Goal: Task Accomplishment & Management: Use online tool/utility

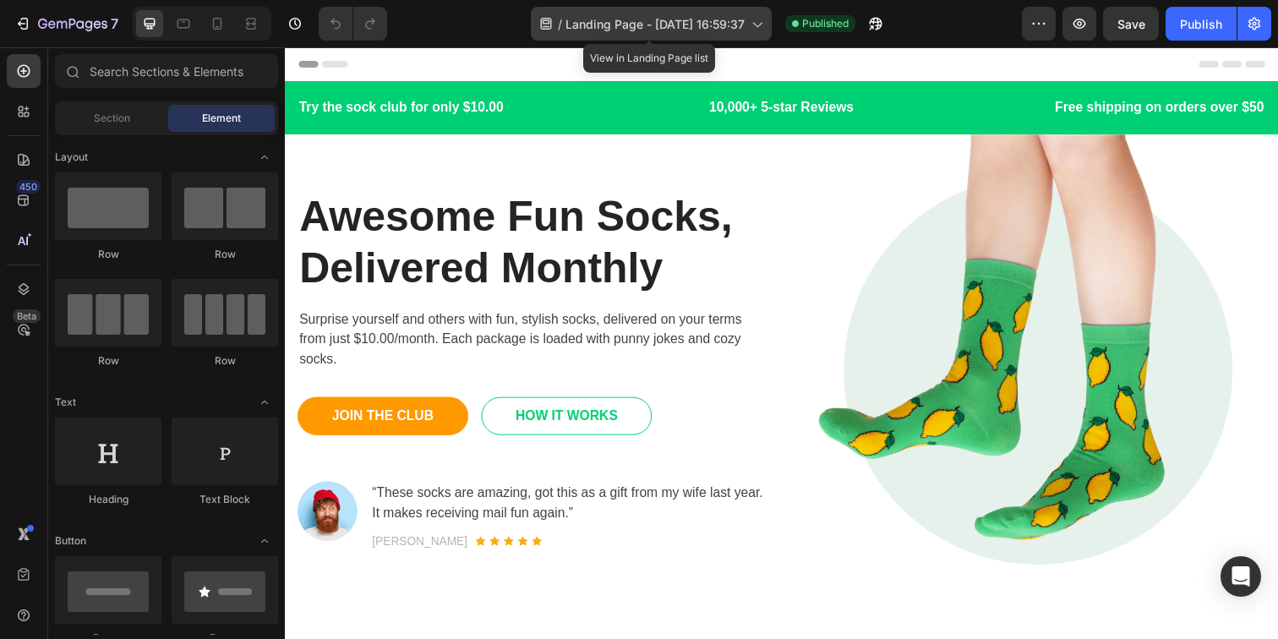
click at [666, 12] on div "/ Landing Page - Mar 4, 16:59:37" at bounding box center [651, 24] width 241 height 34
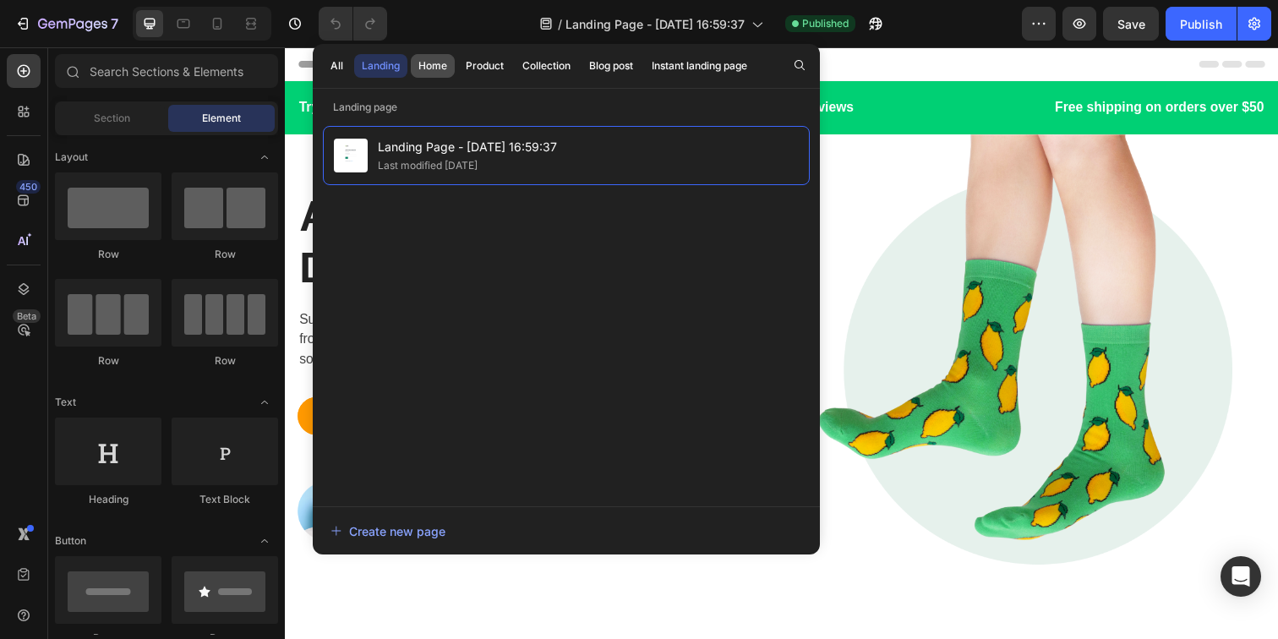
click at [430, 64] on div "Home" at bounding box center [432, 65] width 29 height 15
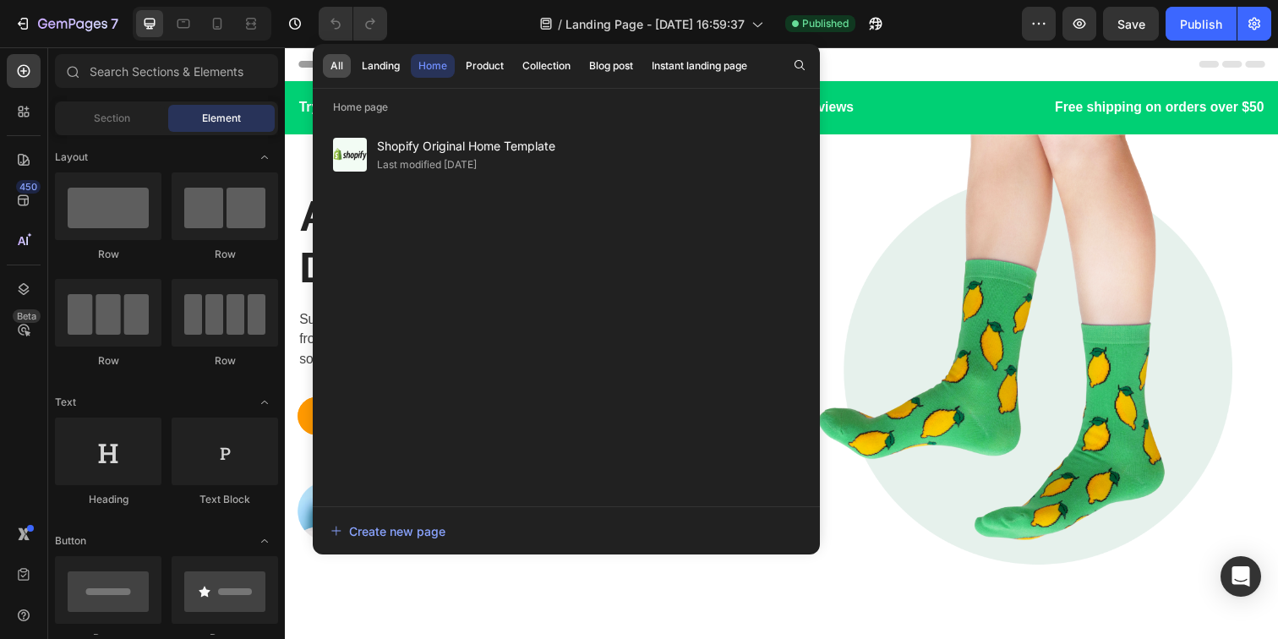
click at [339, 68] on div "All" at bounding box center [336, 65] width 13 height 15
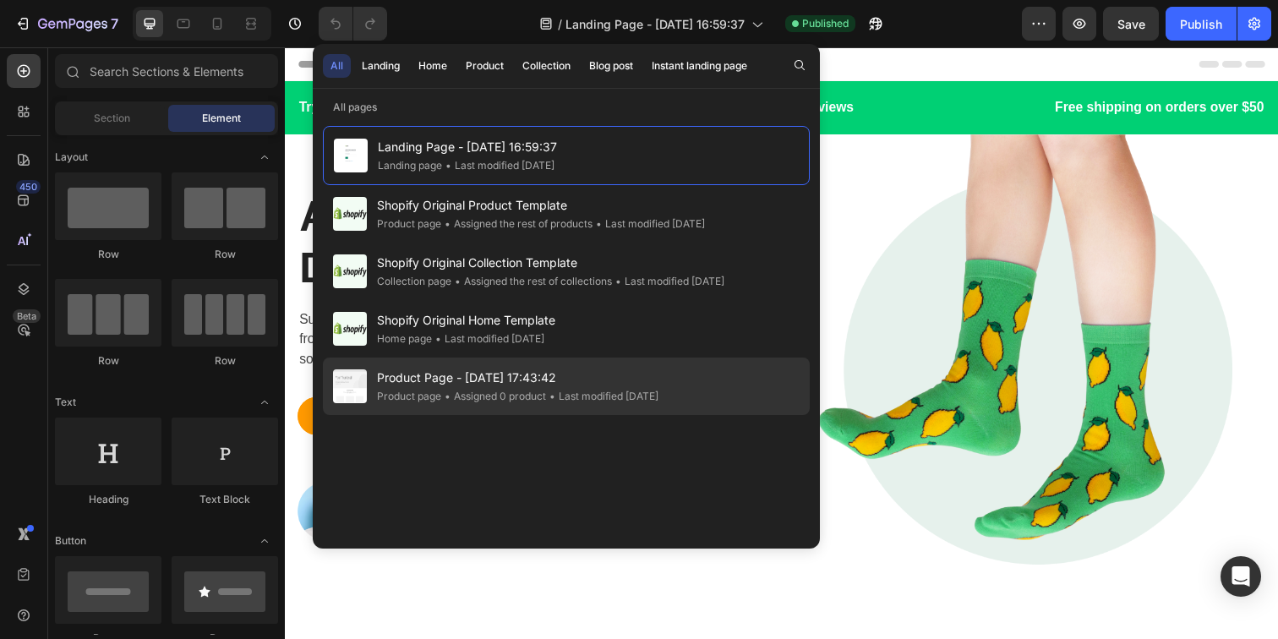
click at [444, 380] on span "Product Page - Jun 4, 17:43:42" at bounding box center [517, 378] width 281 height 20
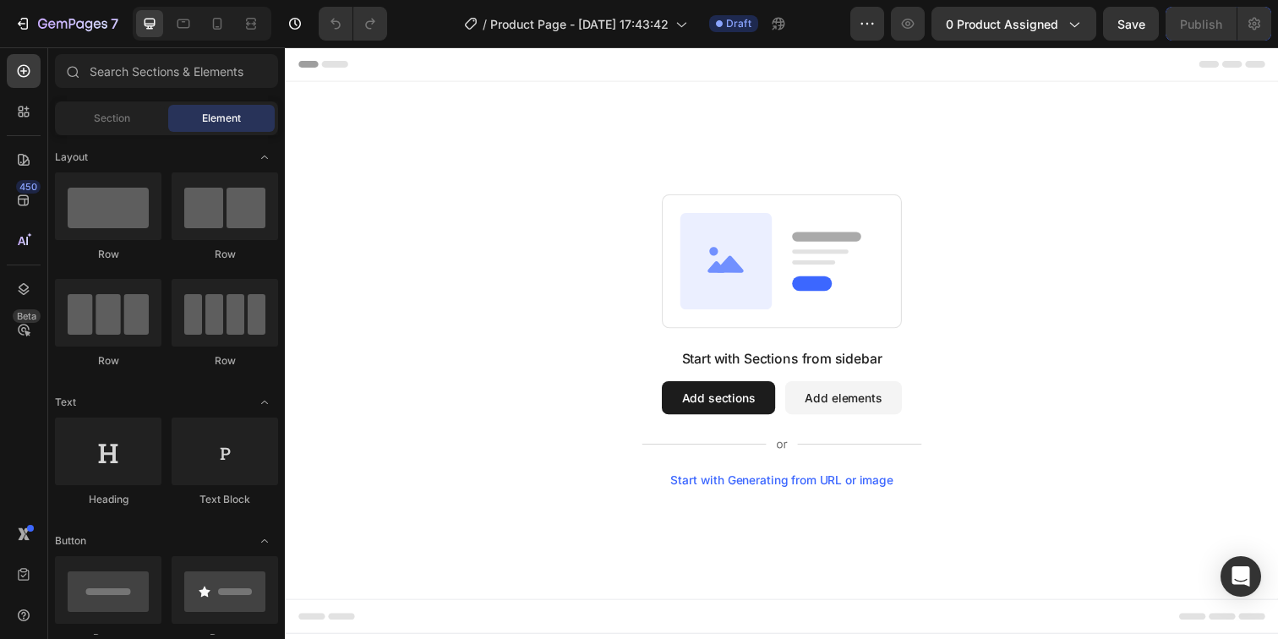
click at [636, 170] on div "Start with Sections from sidebar Add sections Add elements Start with Generatin…" at bounding box center [792, 346] width 1014 height 528
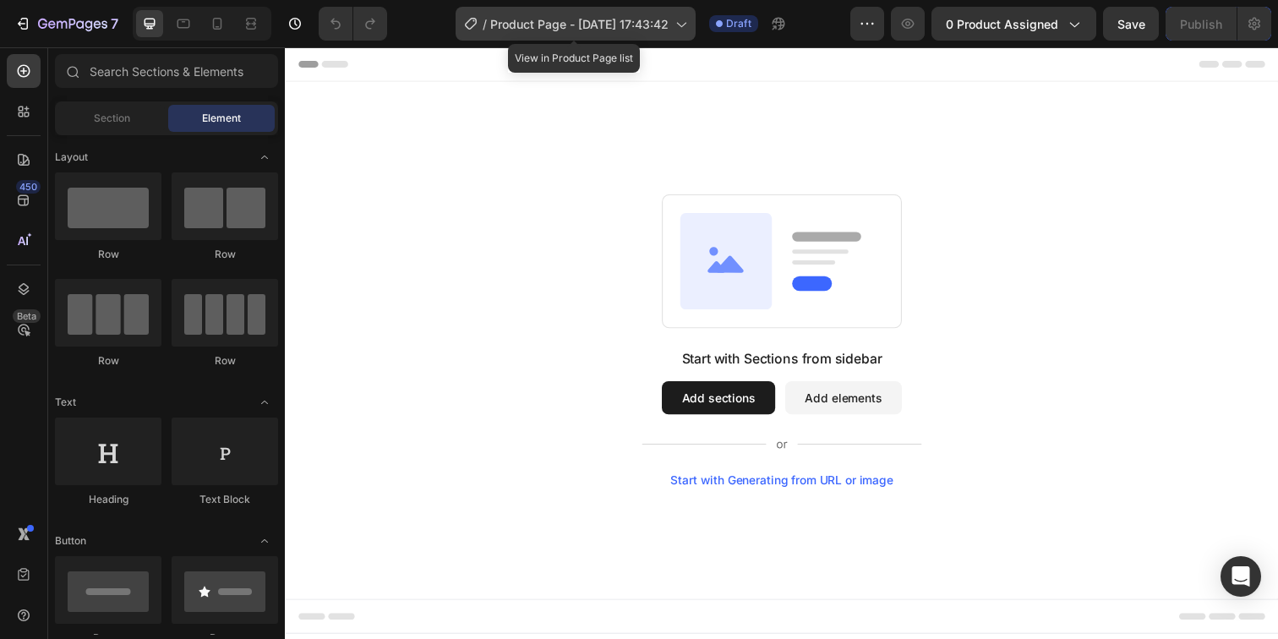
click at [663, 29] on span "Product Page - [DATE] 17:43:42" at bounding box center [579, 24] width 178 height 18
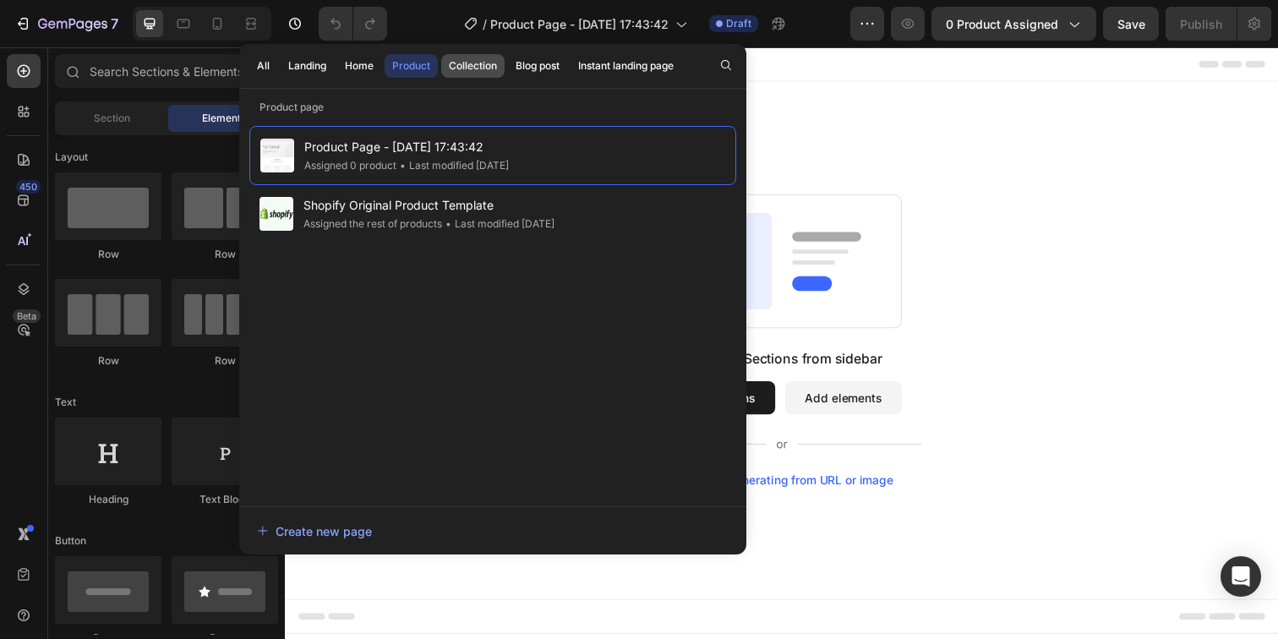
click at [488, 71] on div "Collection" at bounding box center [473, 65] width 48 height 15
click at [362, 63] on div "Home" at bounding box center [359, 65] width 29 height 15
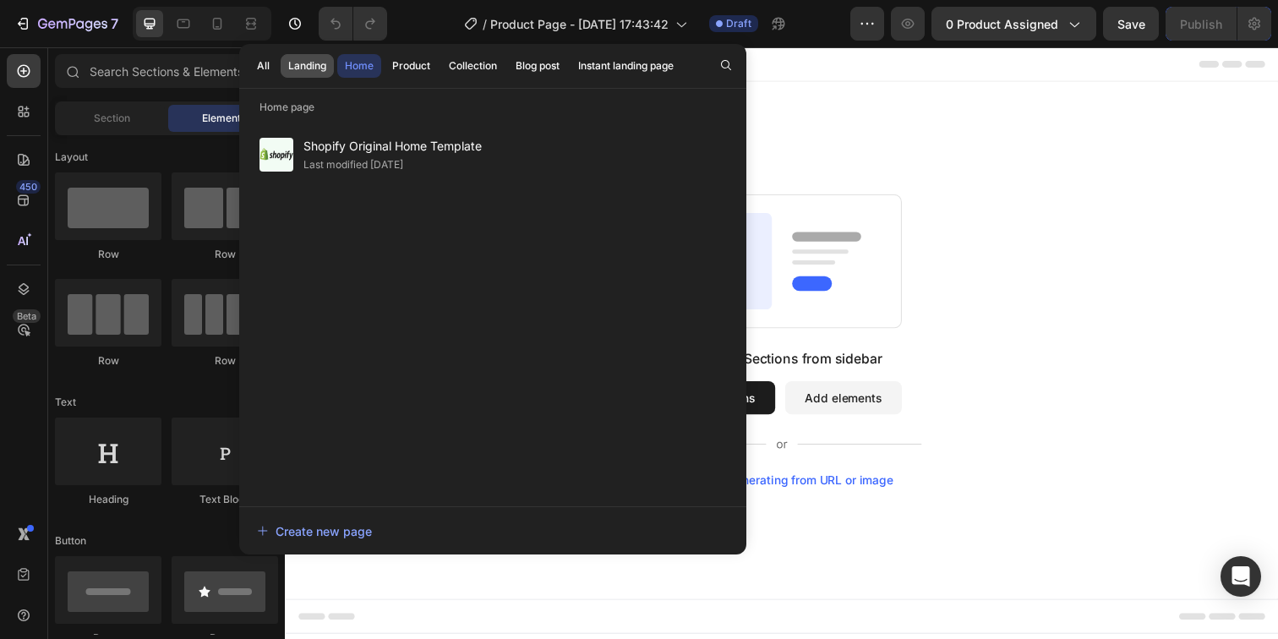
click at [314, 68] on div "Landing" at bounding box center [307, 65] width 38 height 15
click at [284, 65] on button "Landing" at bounding box center [307, 66] width 53 height 24
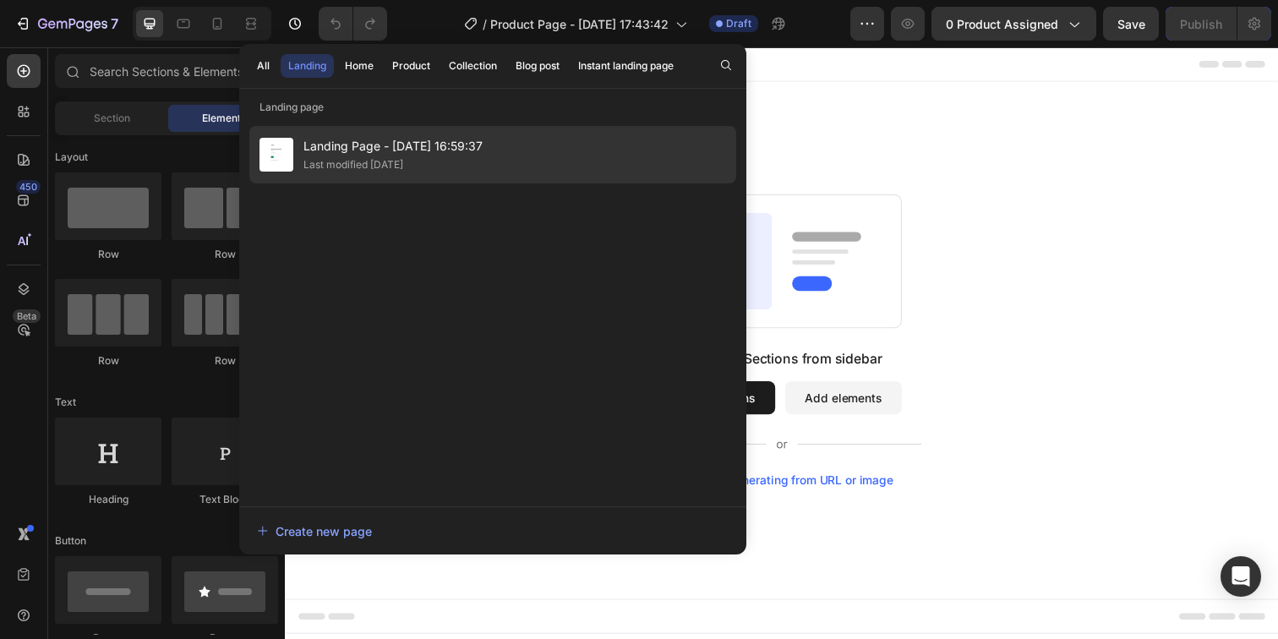
click at [333, 154] on span "Landing Page - [DATE] 16:59:37" at bounding box center [392, 146] width 179 height 20
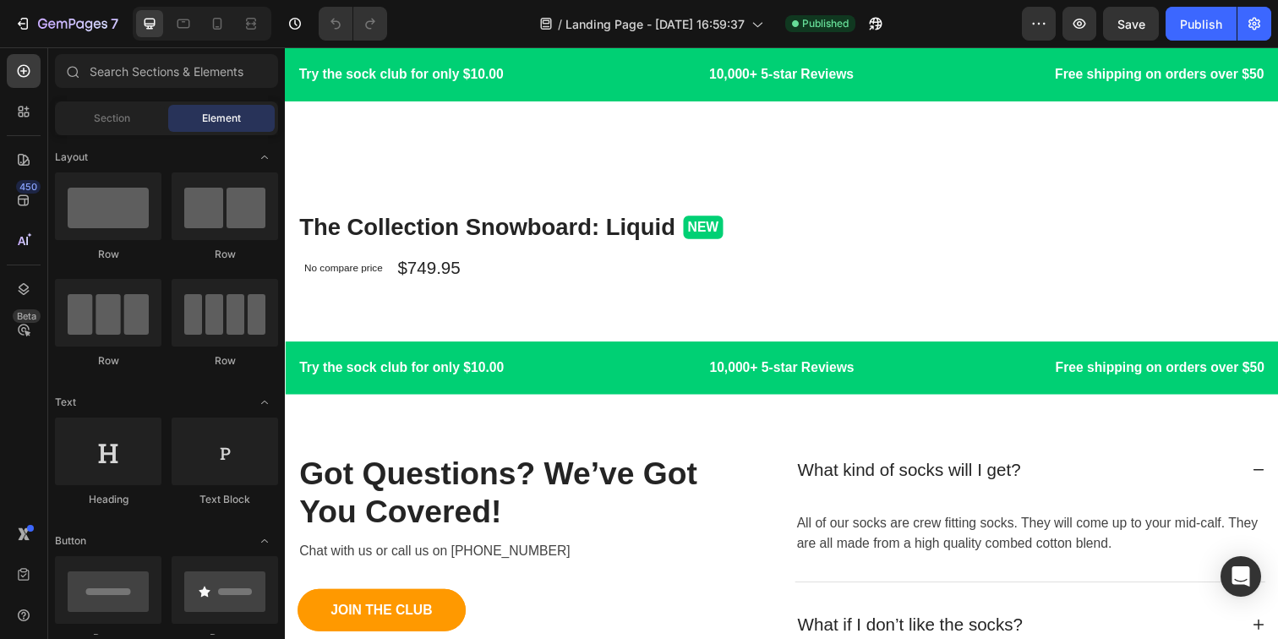
scroll to position [3721, 0]
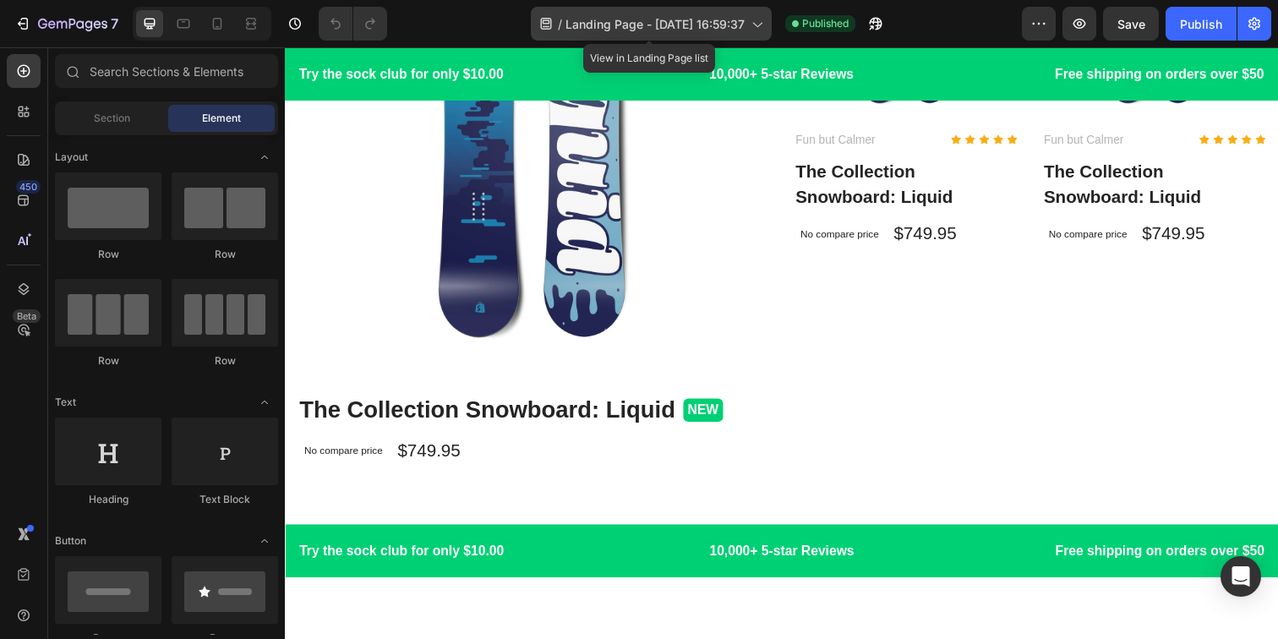
click at [643, 26] on span "Landing Page - Mar 4, 16:59:37" at bounding box center [654, 24] width 179 height 18
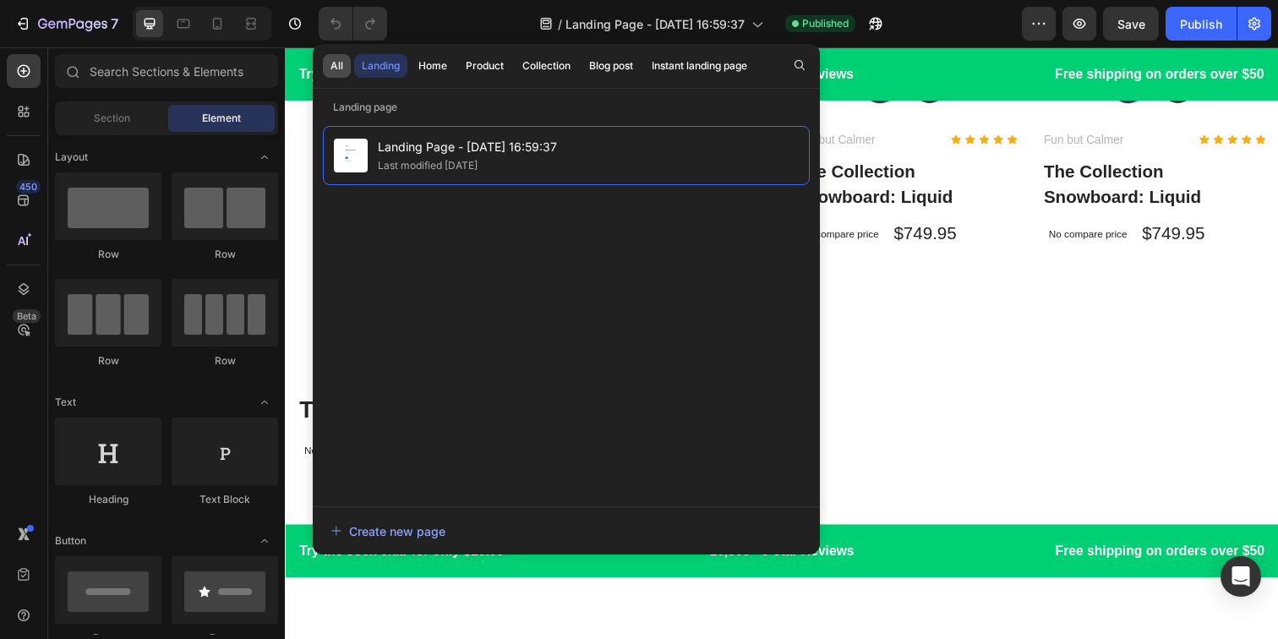
click at [341, 72] on div "All" at bounding box center [336, 65] width 13 height 15
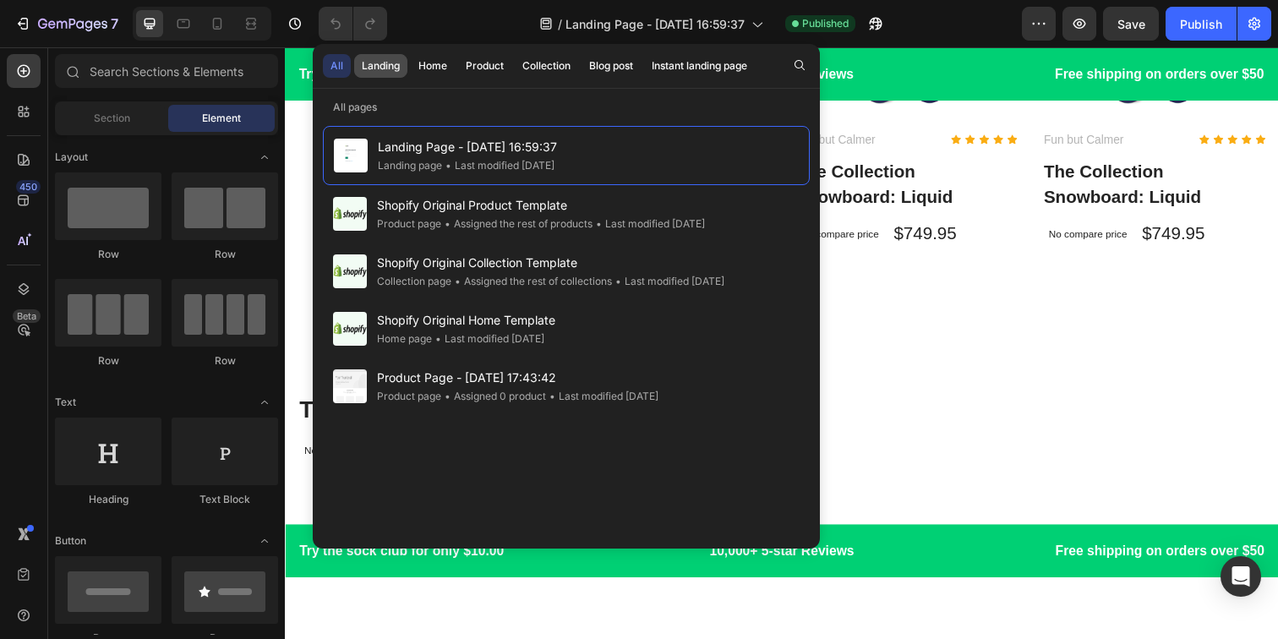
click at [411, 76] on button "Landing" at bounding box center [433, 66] width 44 height 24
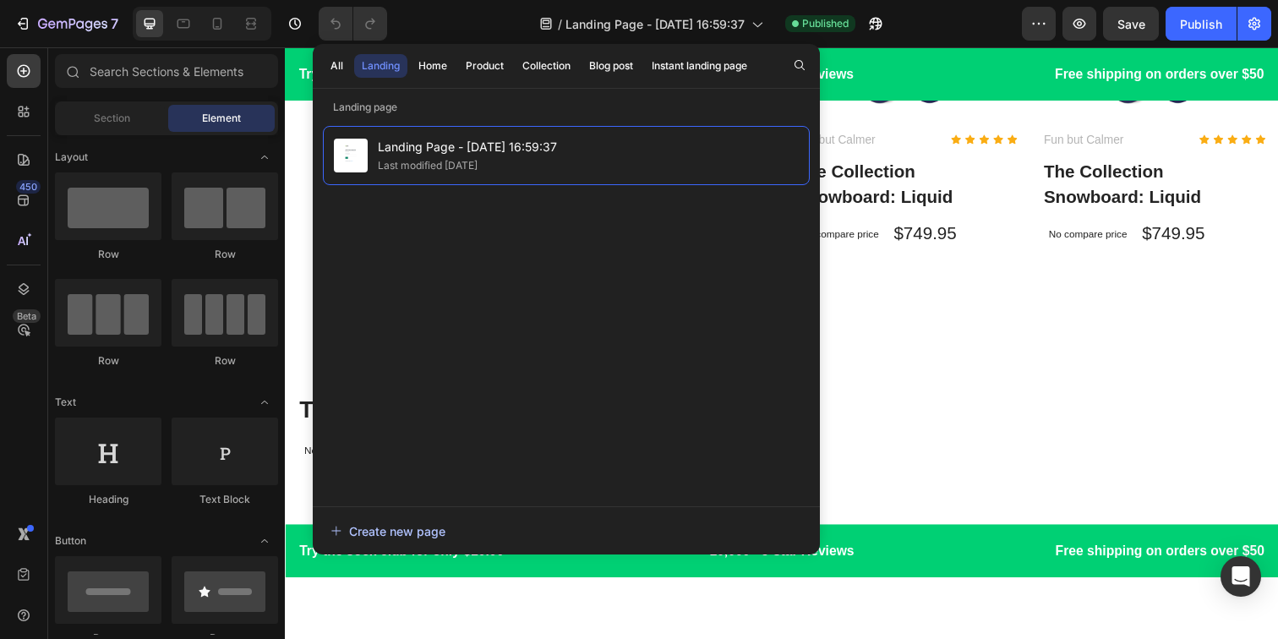
click at [382, 529] on div "Create new page" at bounding box center [387, 531] width 115 height 18
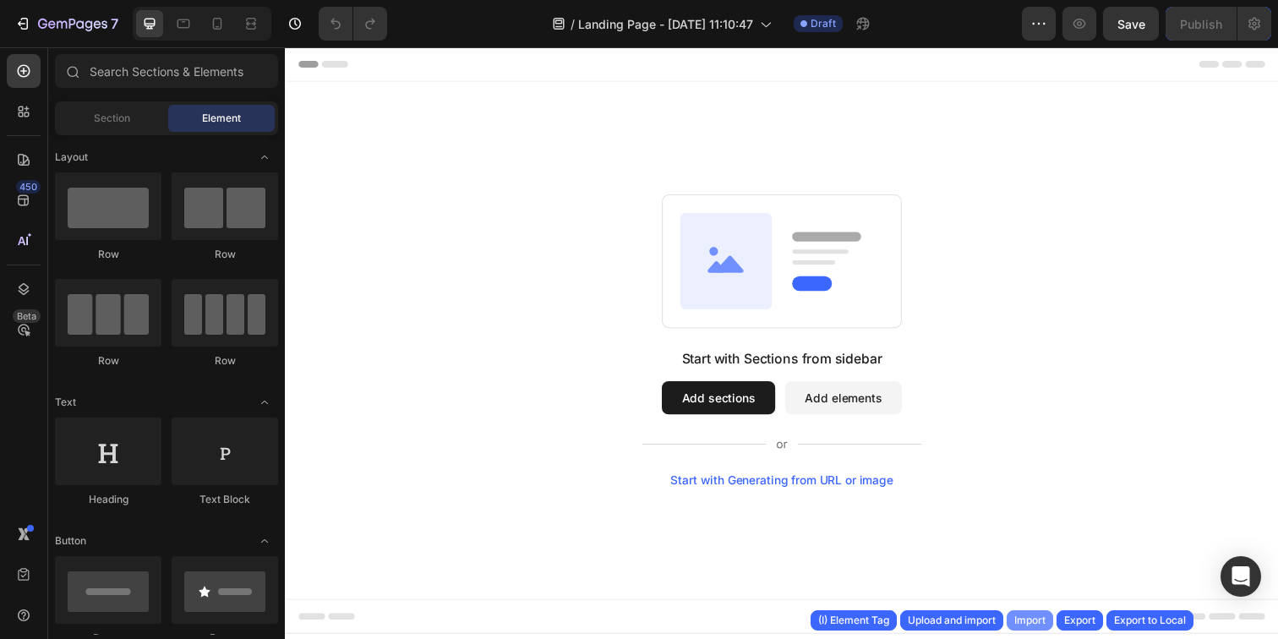
click at [1039, 616] on div "Import" at bounding box center [1029, 620] width 31 height 15
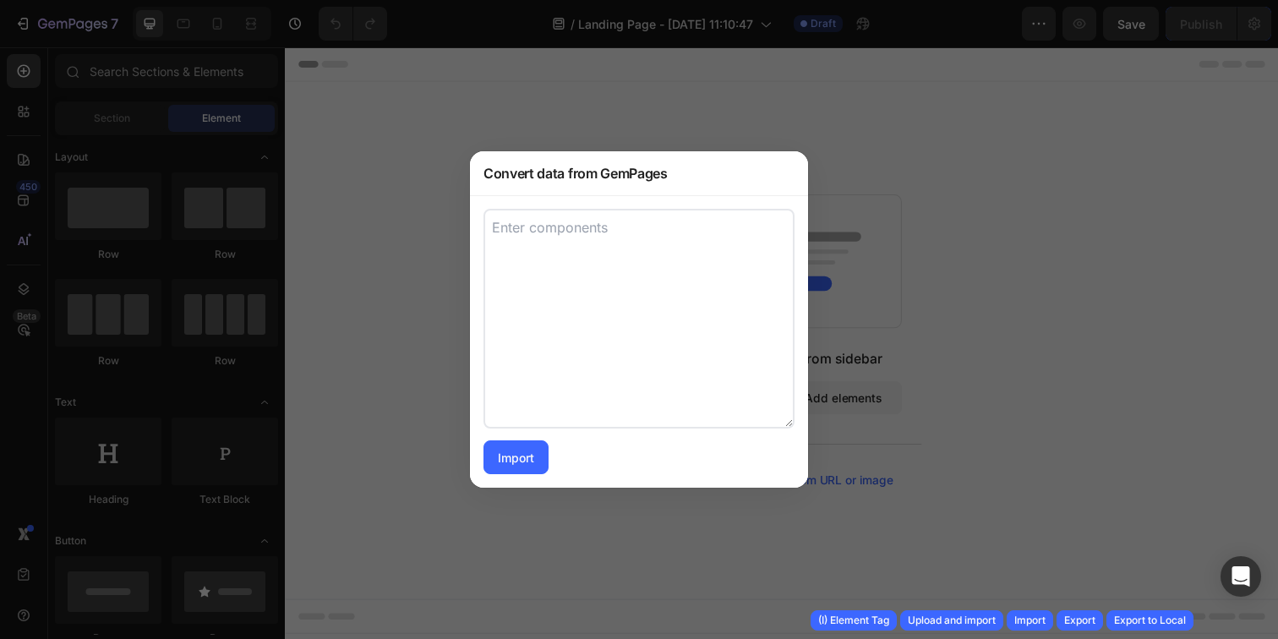
click at [944, 368] on div at bounding box center [639, 319] width 1278 height 639
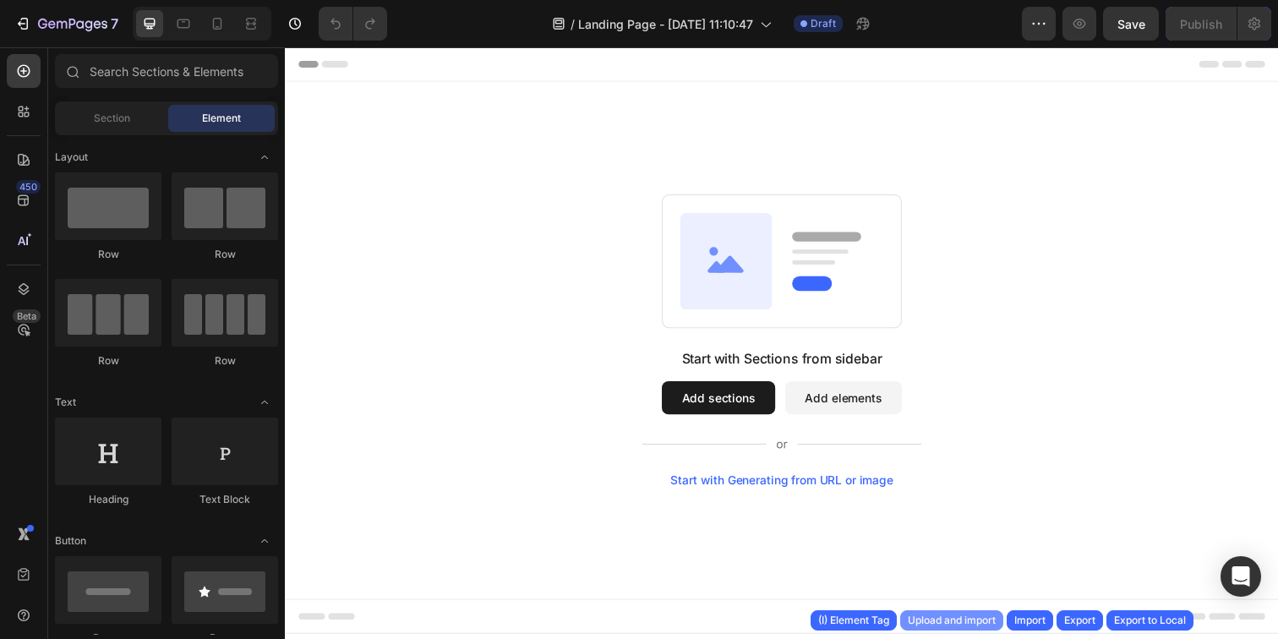
click at [925, 625] on div "Upload and import" at bounding box center [952, 620] width 88 height 15
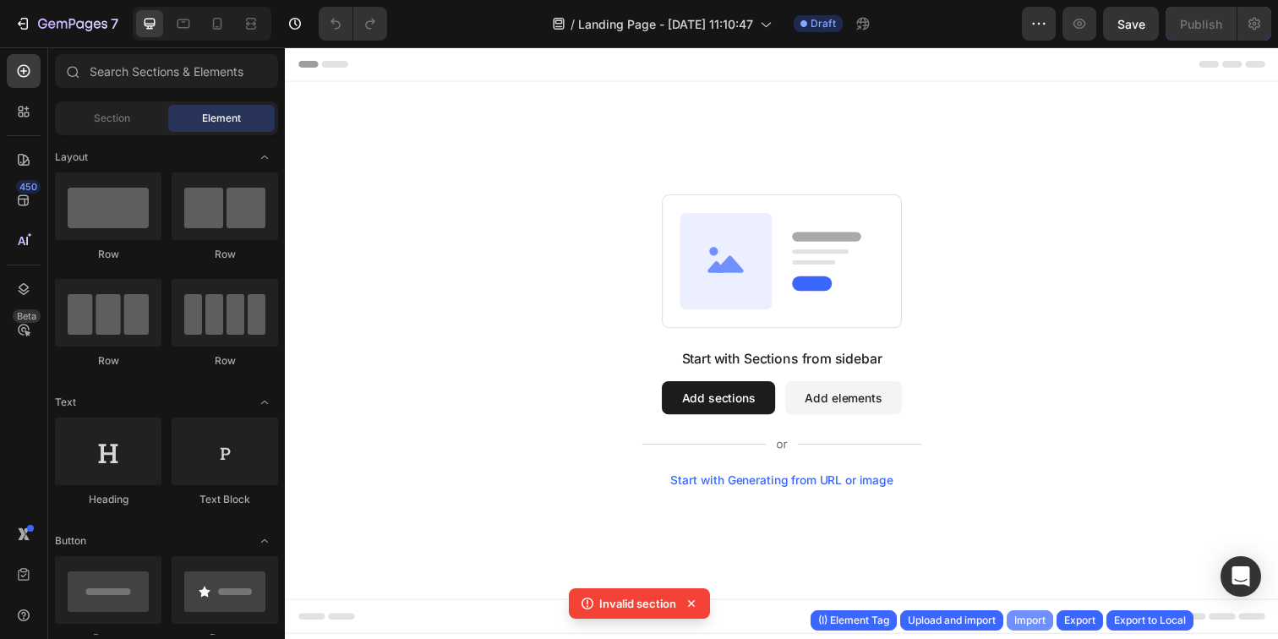
click at [1034, 618] on div "Import" at bounding box center [1029, 620] width 31 height 15
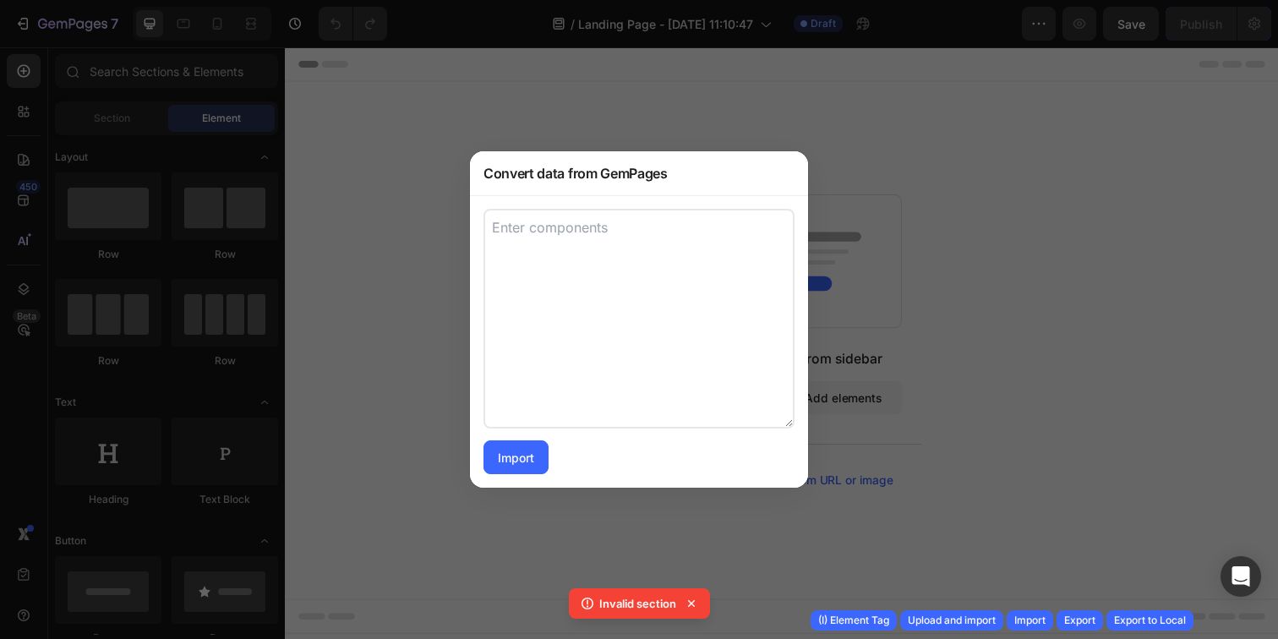
click at [658, 319] on textarea at bounding box center [638, 319] width 311 height 220
paste textarea "[ { "advanced": { "blockPadding": "base", "border": { "desktop": { "normal": { …"
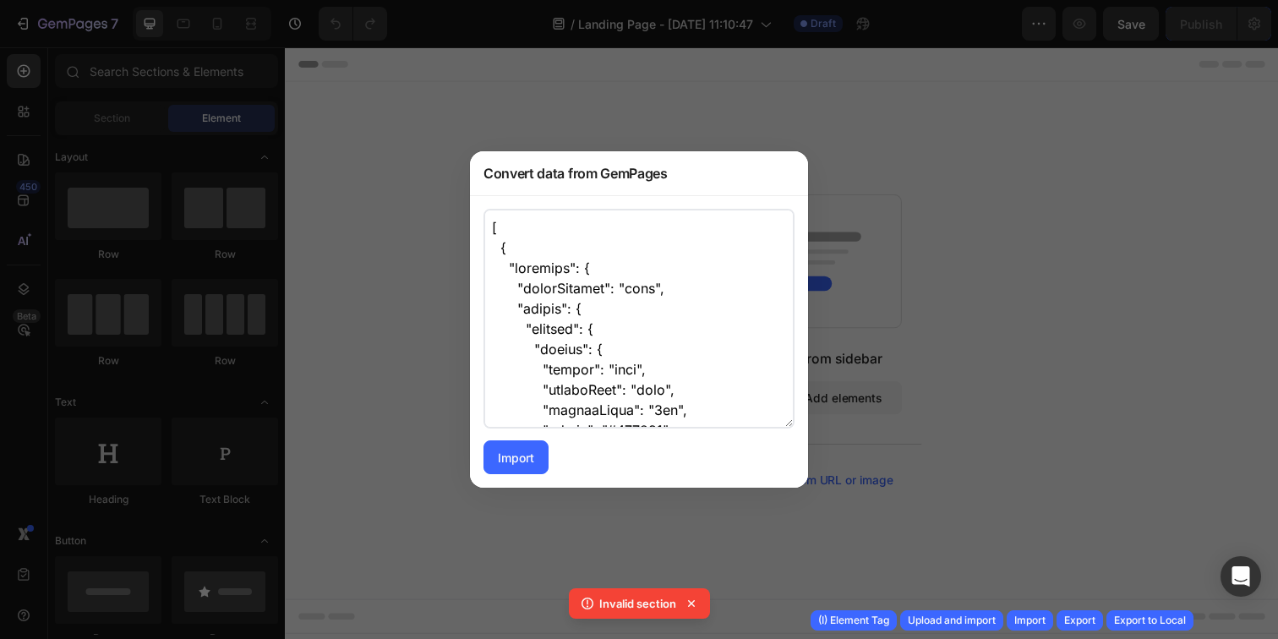
click at [645, 263] on textarea at bounding box center [638, 319] width 311 height 220
paste textarea "[ { "advanced": { "blockPadding": "base", "border": { "desktop": { "normal": { …"
type textarea "[ { "advanced": { "blockPadding": "base", "border": { "desktop": { "normal": { …"
click at [631, 331] on textarea at bounding box center [638, 319] width 311 height 220
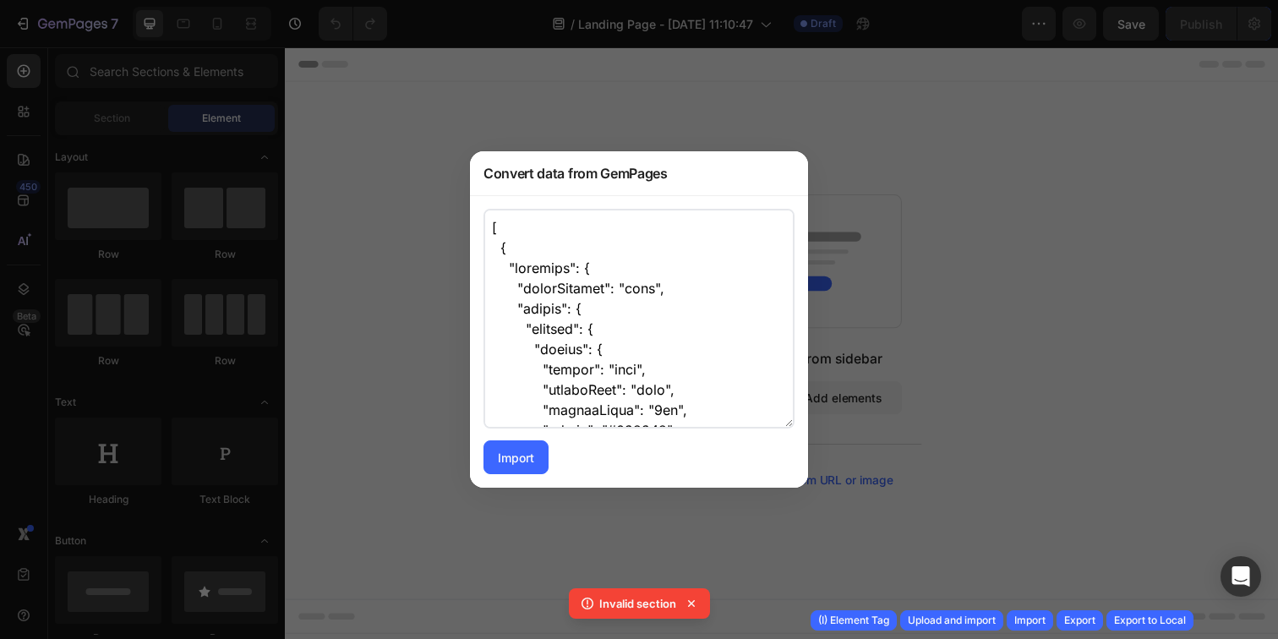
click at [631, 331] on textarea at bounding box center [638, 319] width 311 height 220
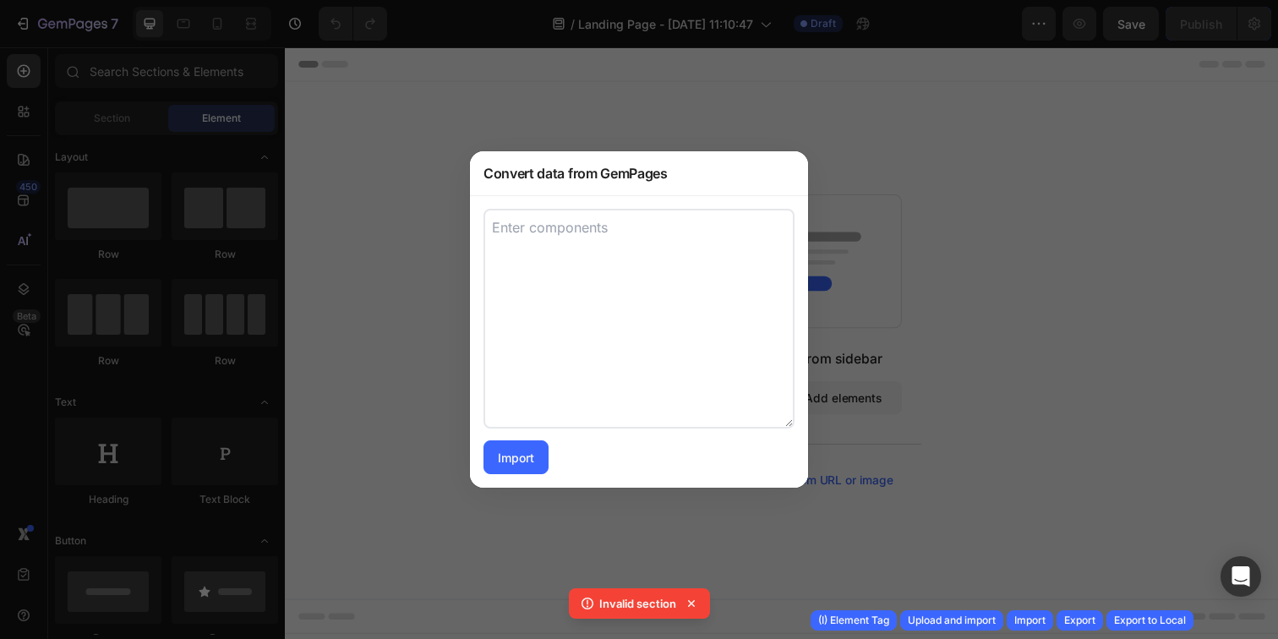
paste textarea "[ { "advanced": { "blockPadding": "base", "border": { "desktop": { "normal": { …"
type textarea "[ { "advanced": { "blockPadding": "base", "border": { "desktop": { "normal": { …"
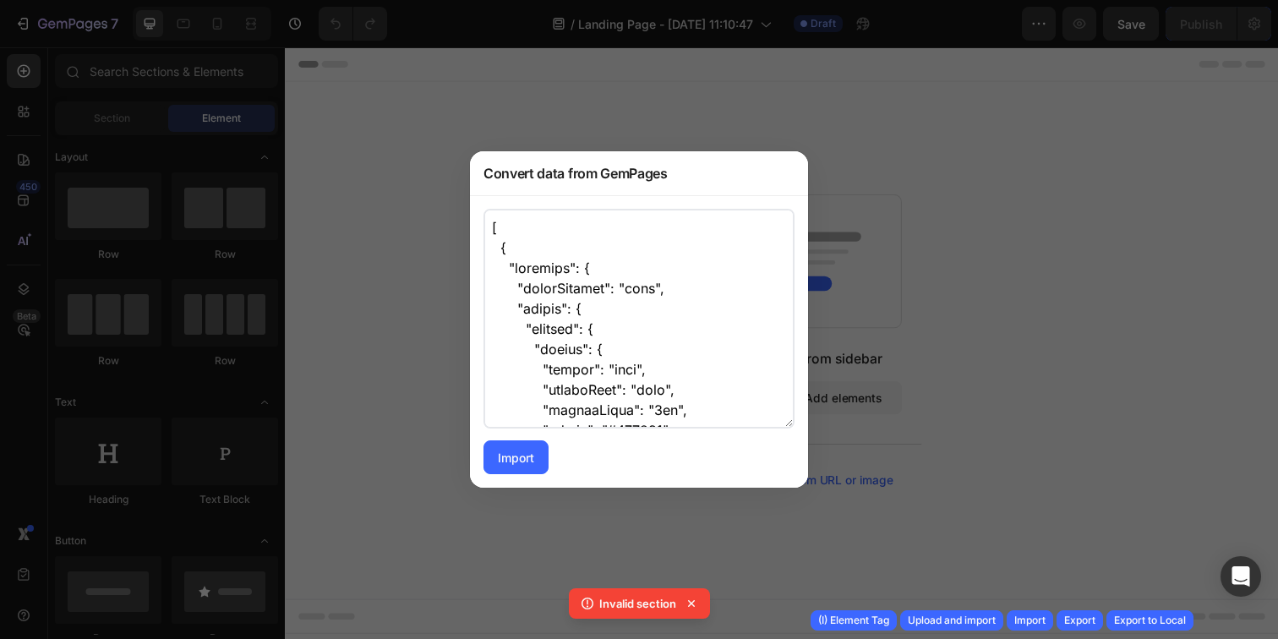
scroll to position [1754525, 0]
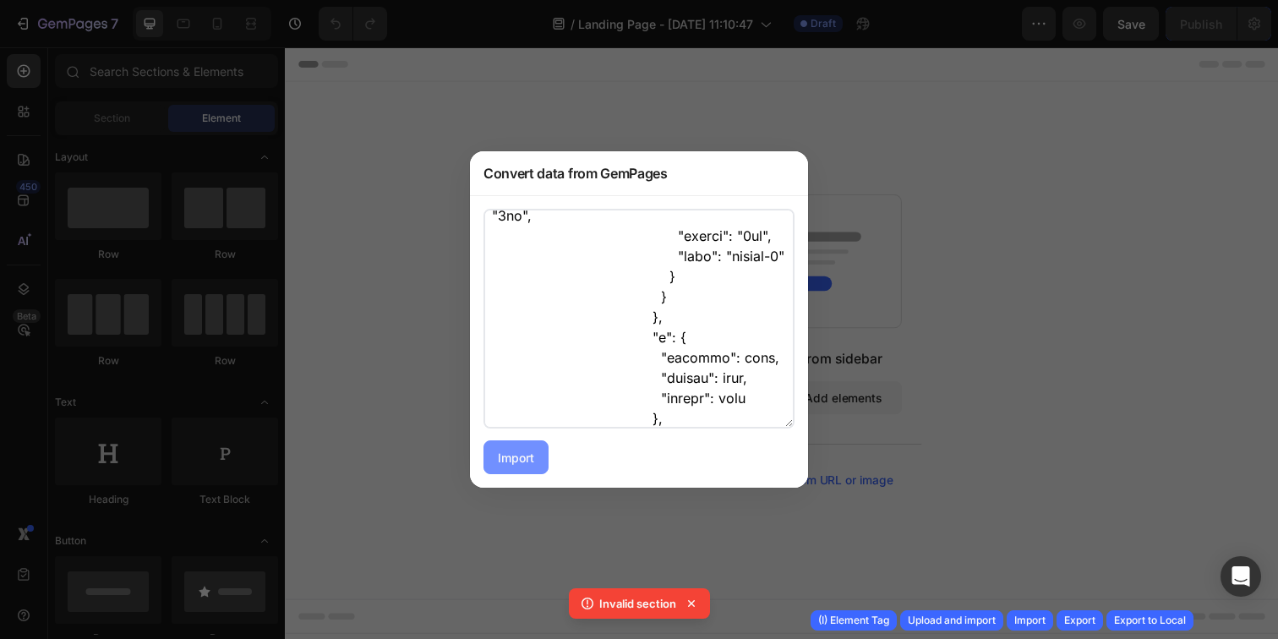
click at [536, 461] on button "Import" at bounding box center [515, 457] width 65 height 34
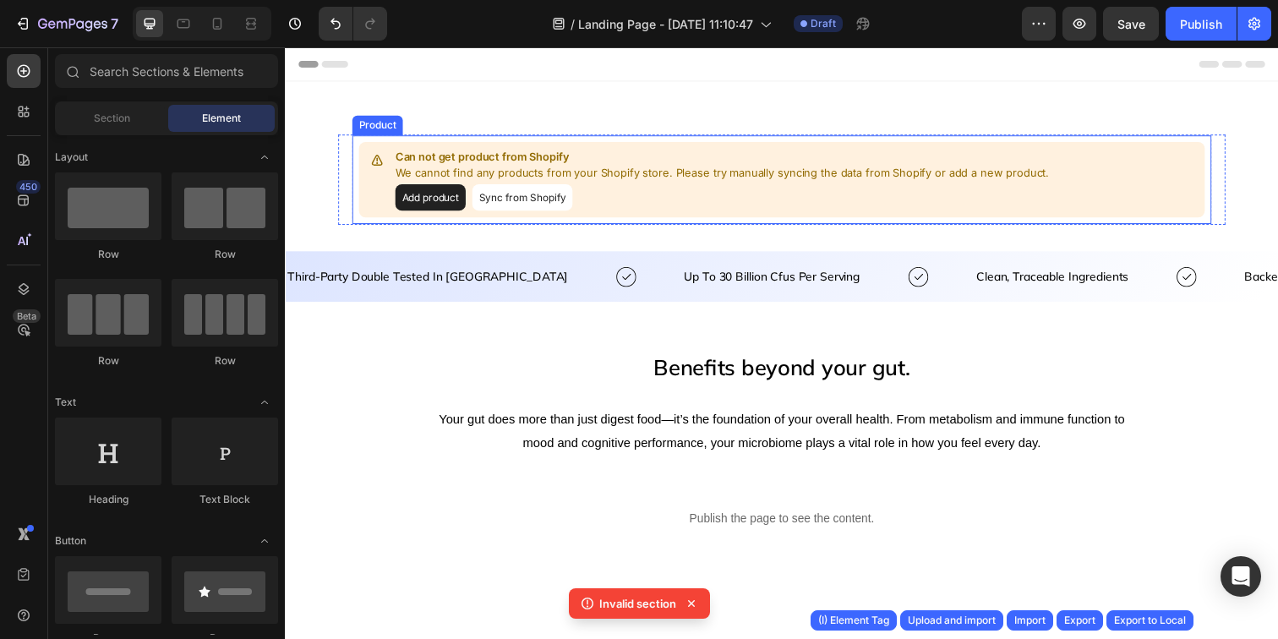
click at [455, 201] on button "Add product" at bounding box center [433, 200] width 72 height 27
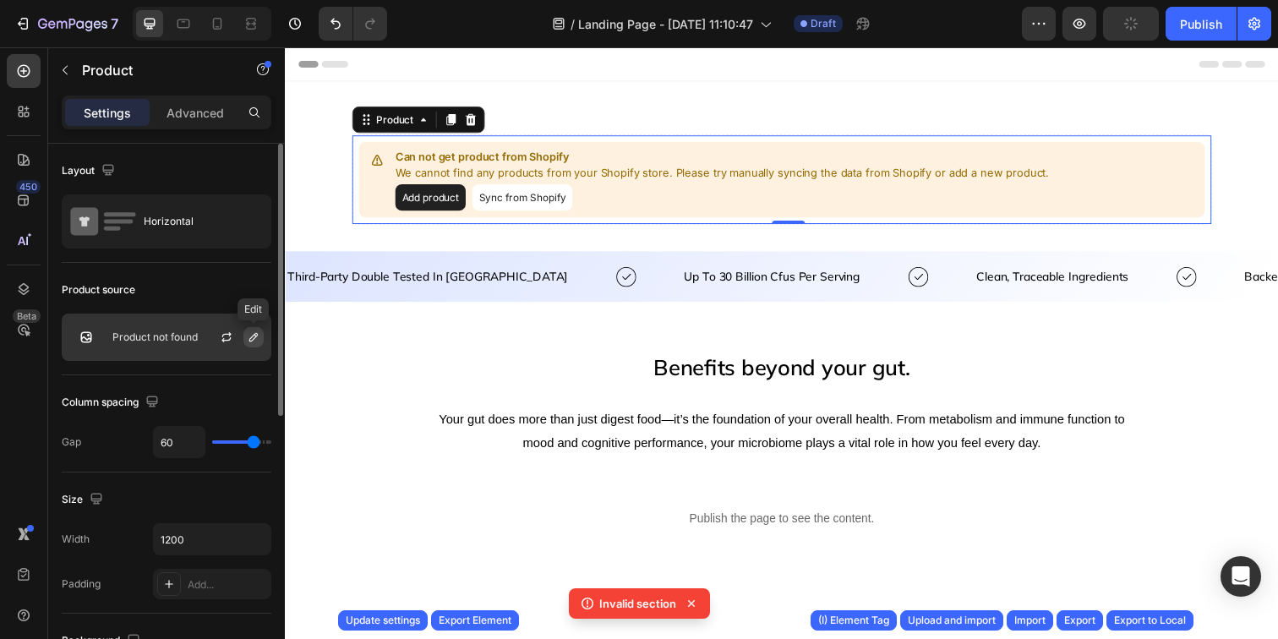
click at [254, 336] on icon "button" at bounding box center [254, 337] width 14 height 14
